Goal: Find specific page/section: Find specific page/section

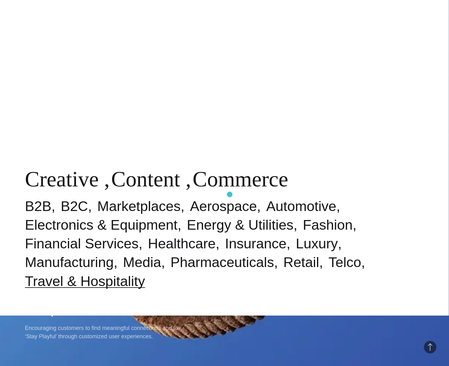
scroll to position [457, 0]
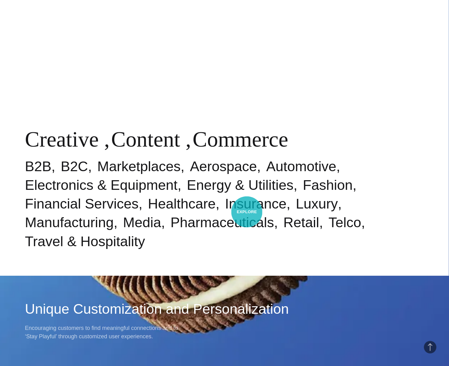
drag, startPoint x: 247, startPoint y: 212, endPoint x: 198, endPoint y: 194, distance: 52.3
click at [198, 193] on link "Energy & Utilities" at bounding box center [240, 185] width 107 height 16
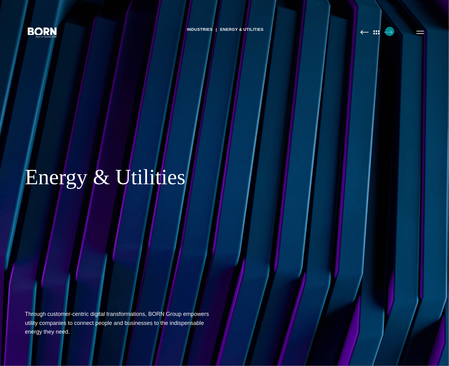
click at [390, 31] on img at bounding box center [389, 32] width 8 height 5
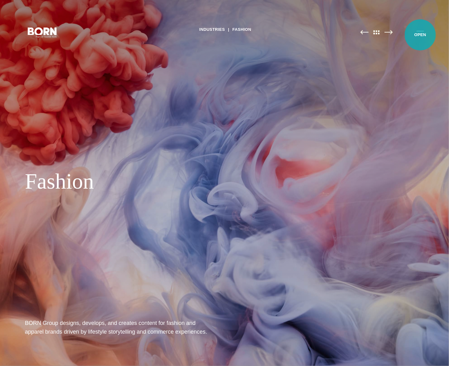
click at [421, 34] on button "Primary Menu" at bounding box center [420, 32] width 15 height 13
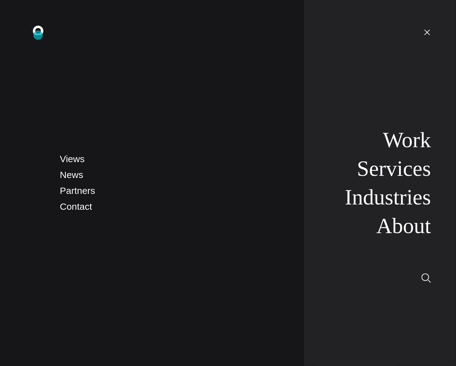
click at [38, 30] on icon ".st0{display:none;} .st1{display:inline;} .st2{font-family:'HelveticaNeue-Mediu…" at bounding box center [42, 32] width 40 height 16
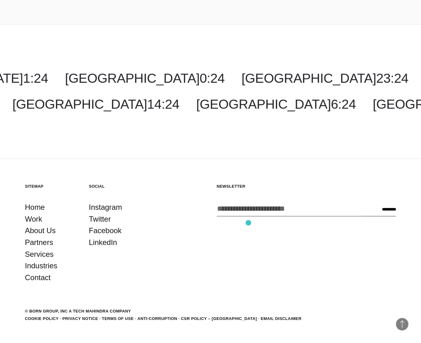
scroll to position [2237, 0]
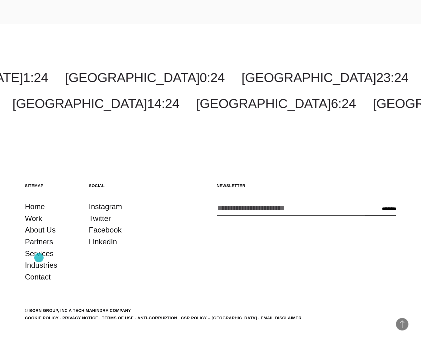
click at [39, 258] on link "Services" at bounding box center [39, 254] width 29 height 12
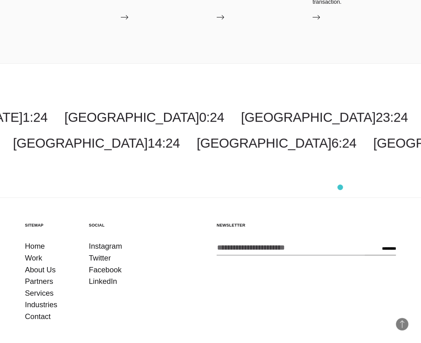
scroll to position [1276, 0]
